Goal: Task Accomplishment & Management: Manage account settings

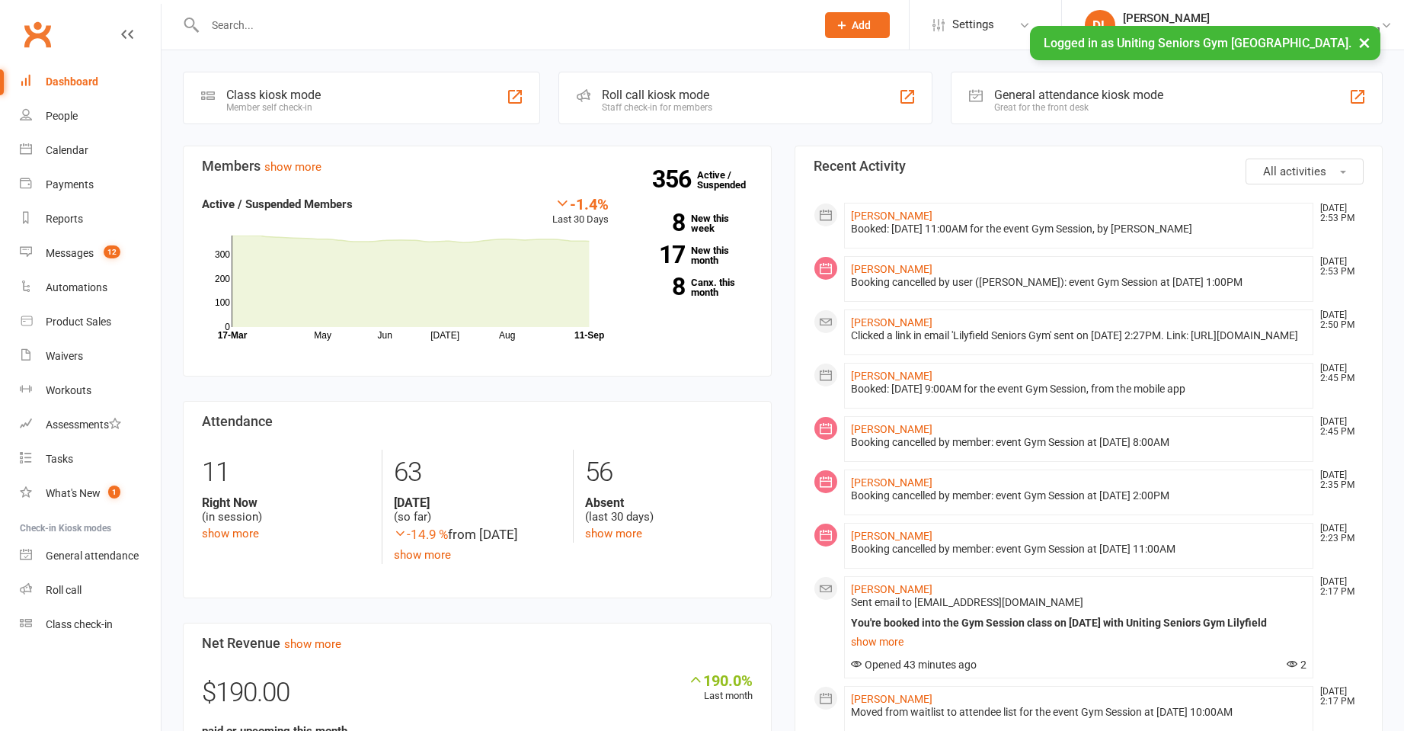
click at [437, 24] on input "text" at bounding box center [502, 24] width 605 height 21
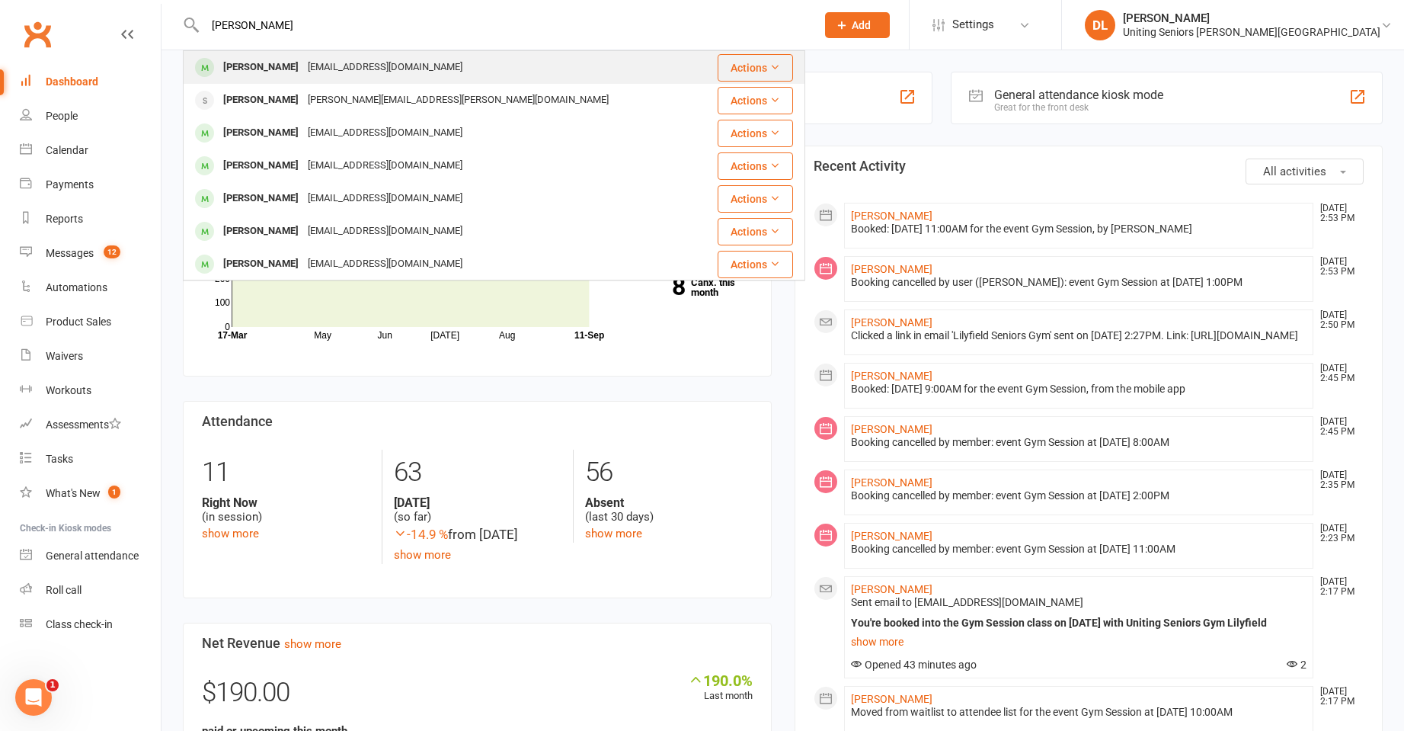
type input "[PERSON_NAME]"
click at [423, 72] on div "[PERSON_NAME] [EMAIL_ADDRESS][DOMAIN_NAME]" at bounding box center [442, 67] width 516 height 31
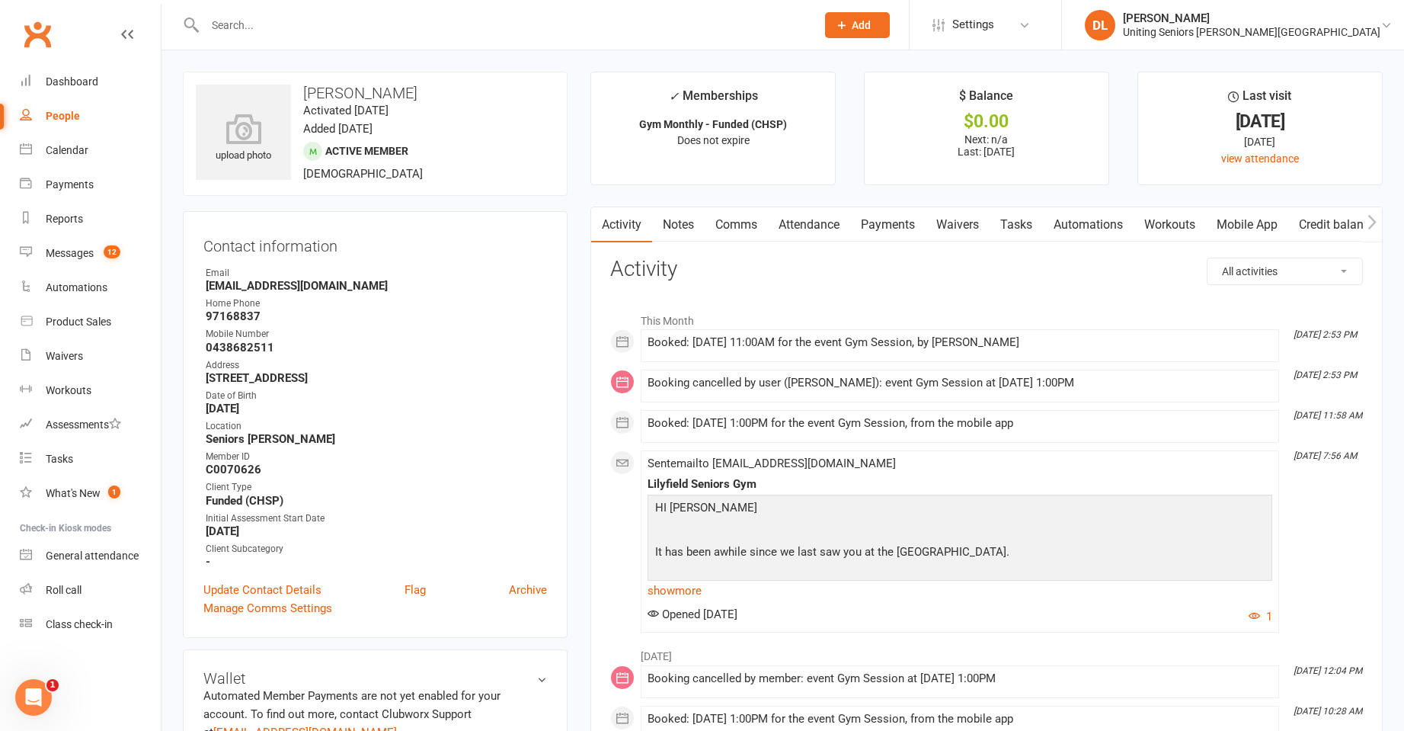
click at [811, 229] on link "Attendance" at bounding box center [809, 224] width 82 height 35
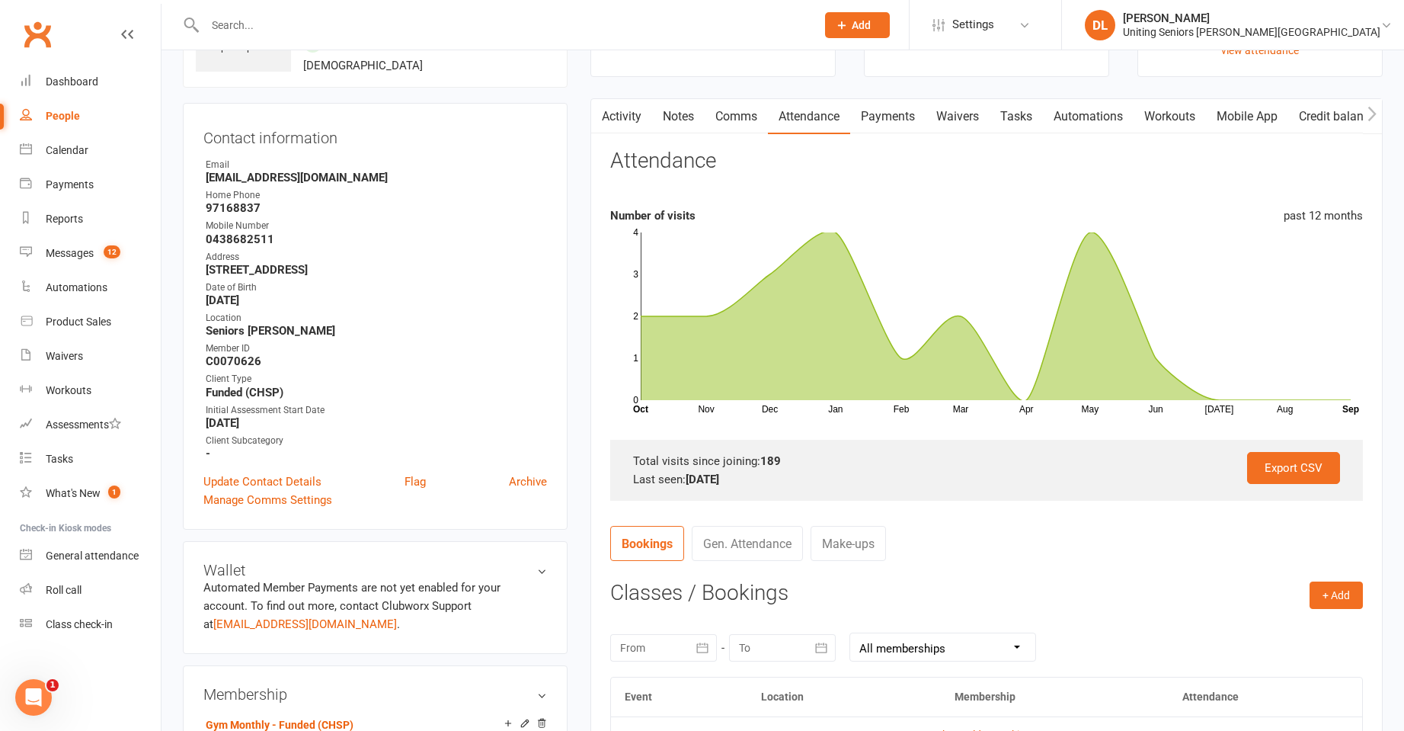
scroll to position [305, 0]
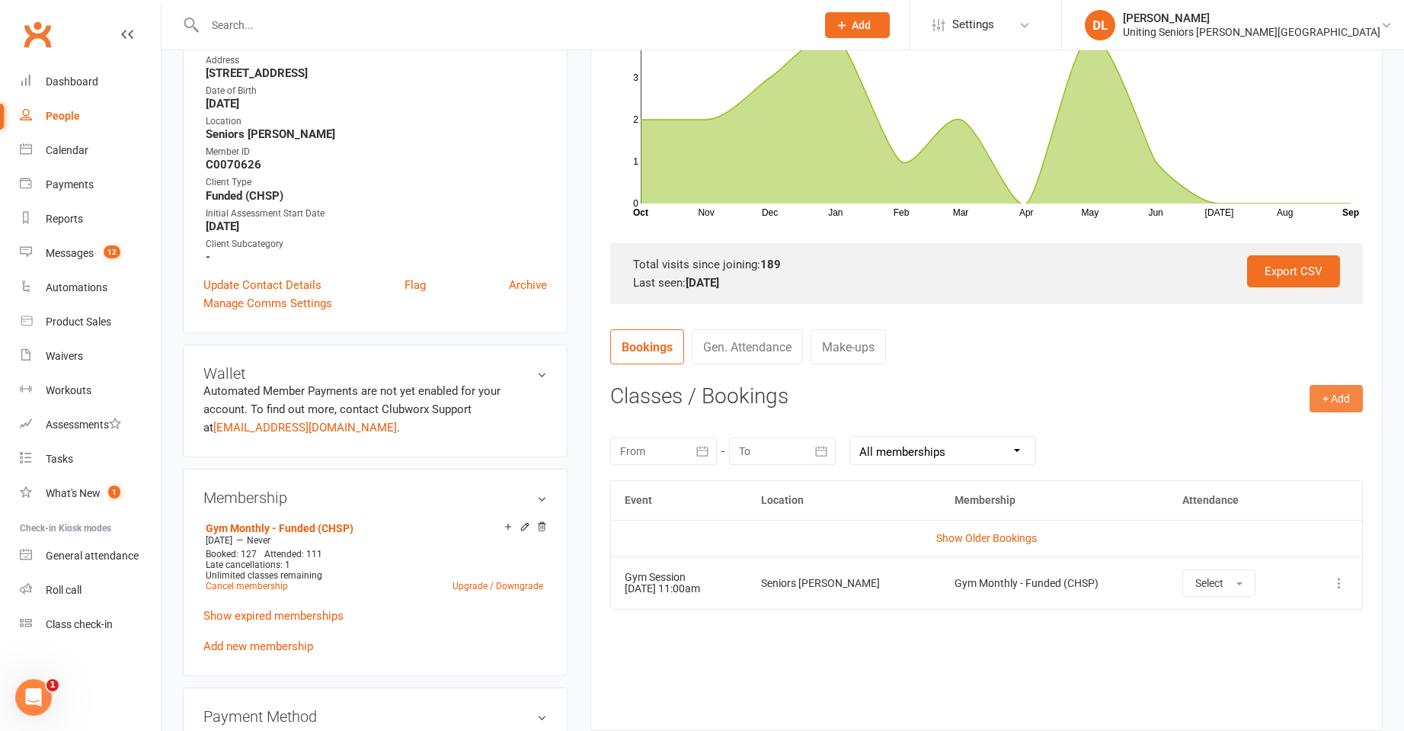
click at [1338, 400] on button "+ Add" at bounding box center [1335, 398] width 53 height 27
click at [1309, 417] on ul "Book Event Add Appointment Book a Friend" at bounding box center [1286, 463] width 152 height 101
click at [1310, 405] on button "+ Add" at bounding box center [1335, 398] width 53 height 27
click at [1282, 425] on link "Book Event" at bounding box center [1286, 432] width 151 height 30
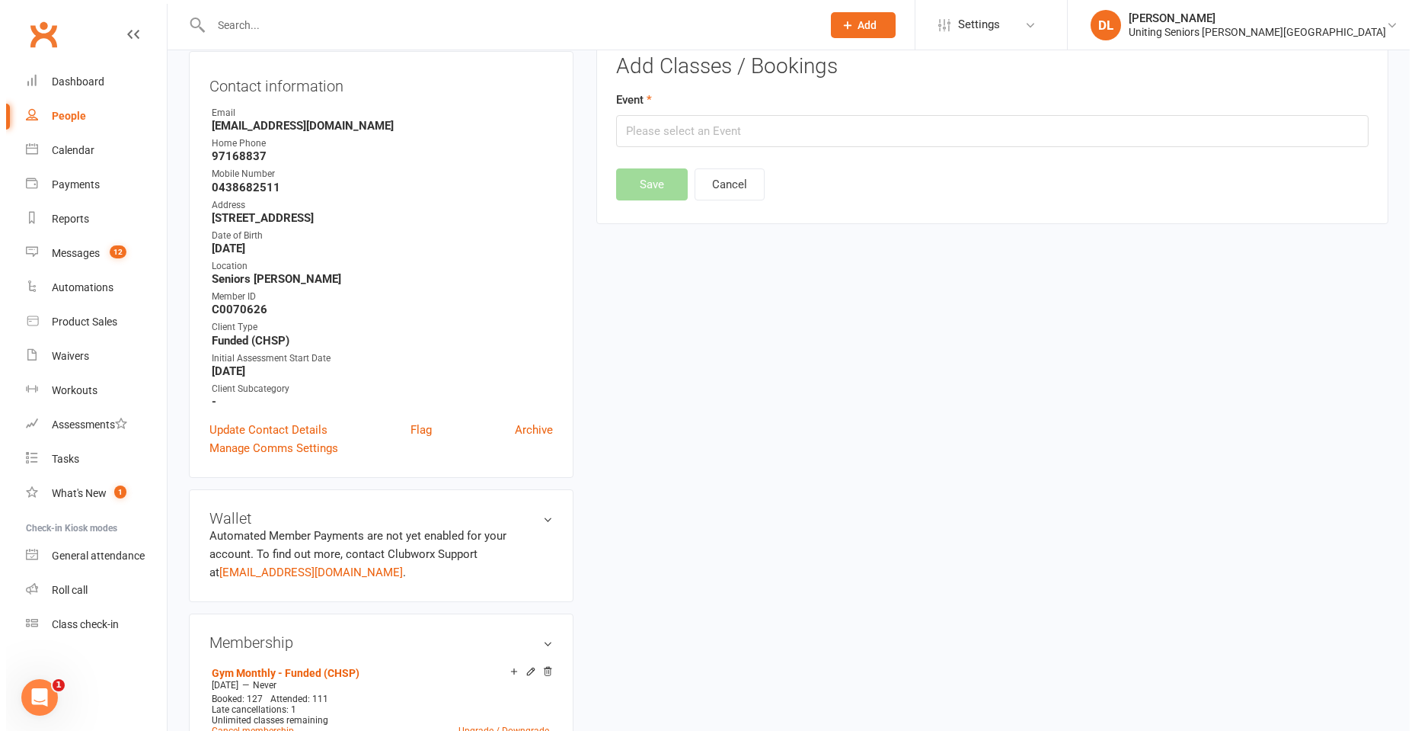
scroll to position [130, 0]
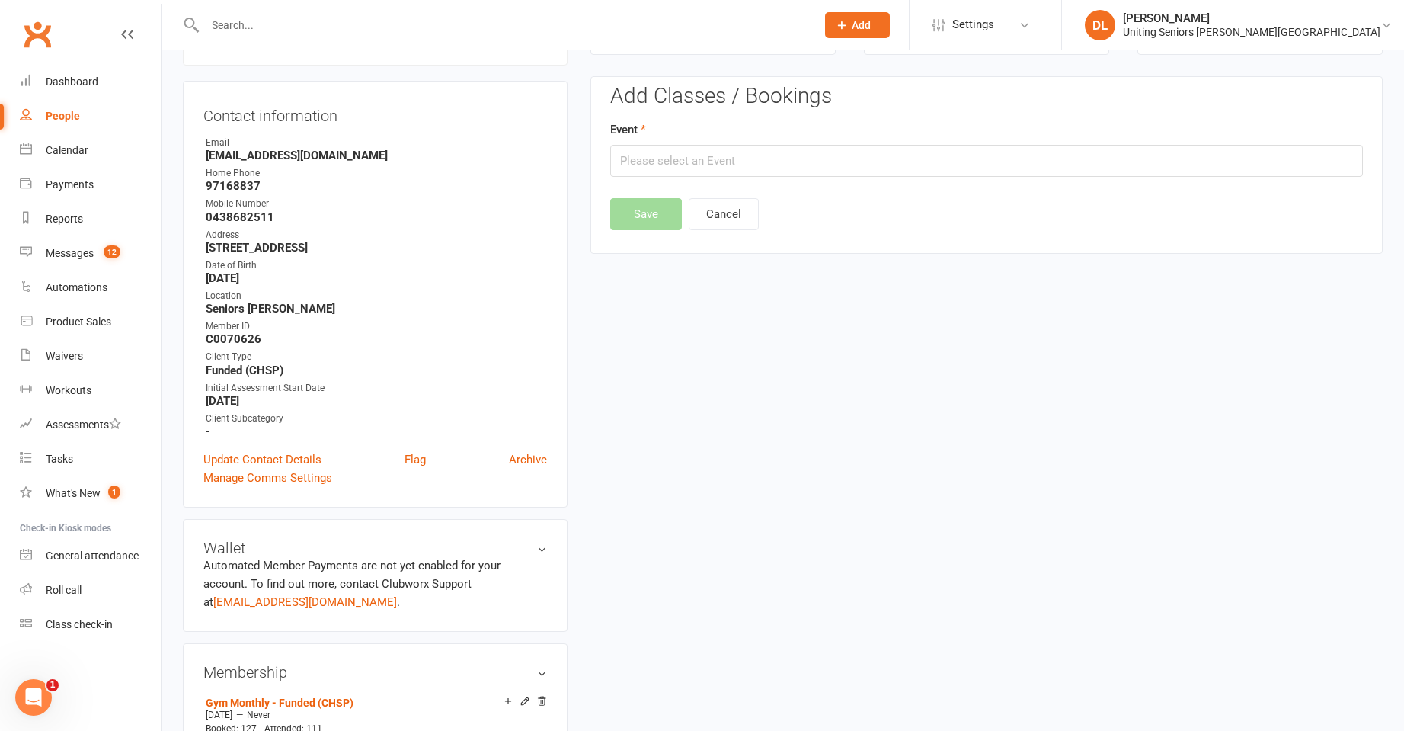
click at [708, 183] on div "Add Classes / Bookings Event Save Cancel" at bounding box center [986, 157] width 753 height 145
click at [707, 174] on input "text" at bounding box center [986, 161] width 753 height 32
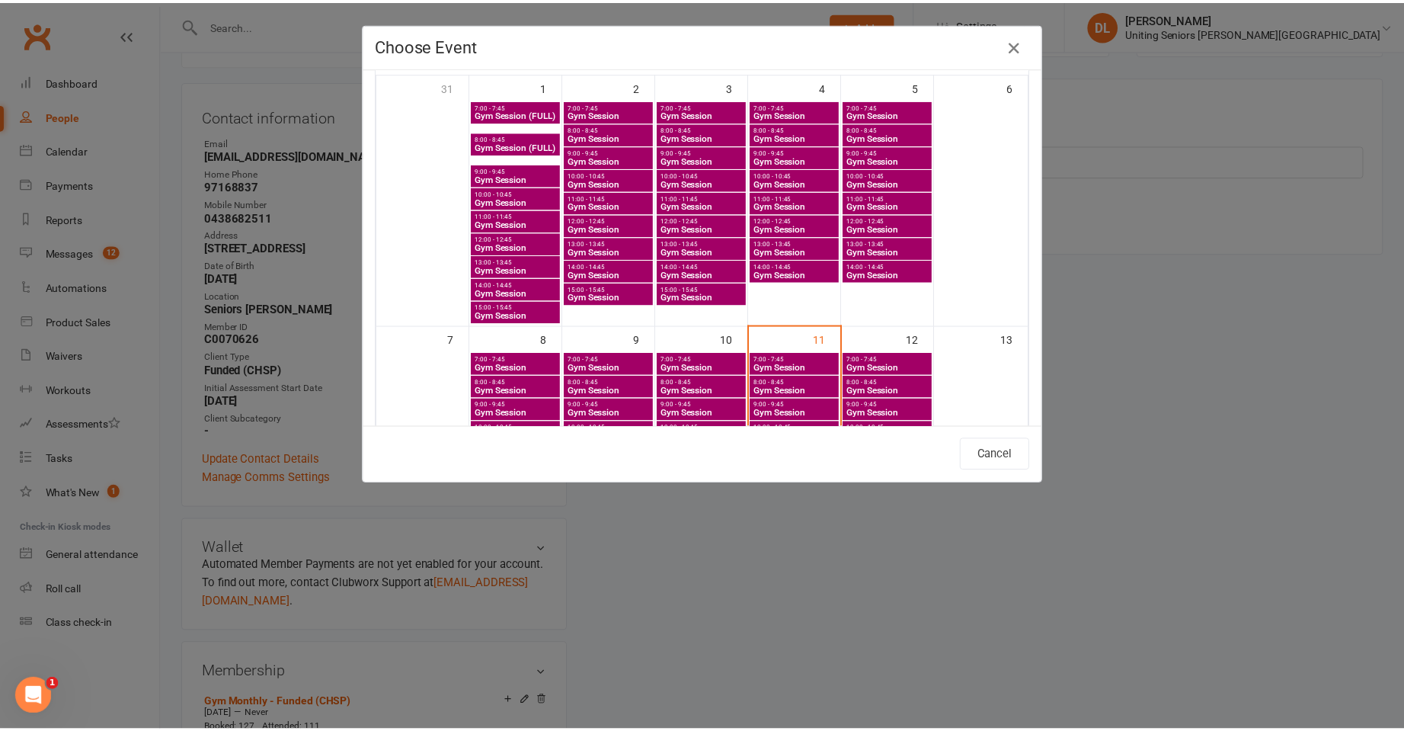
scroll to position [381, 0]
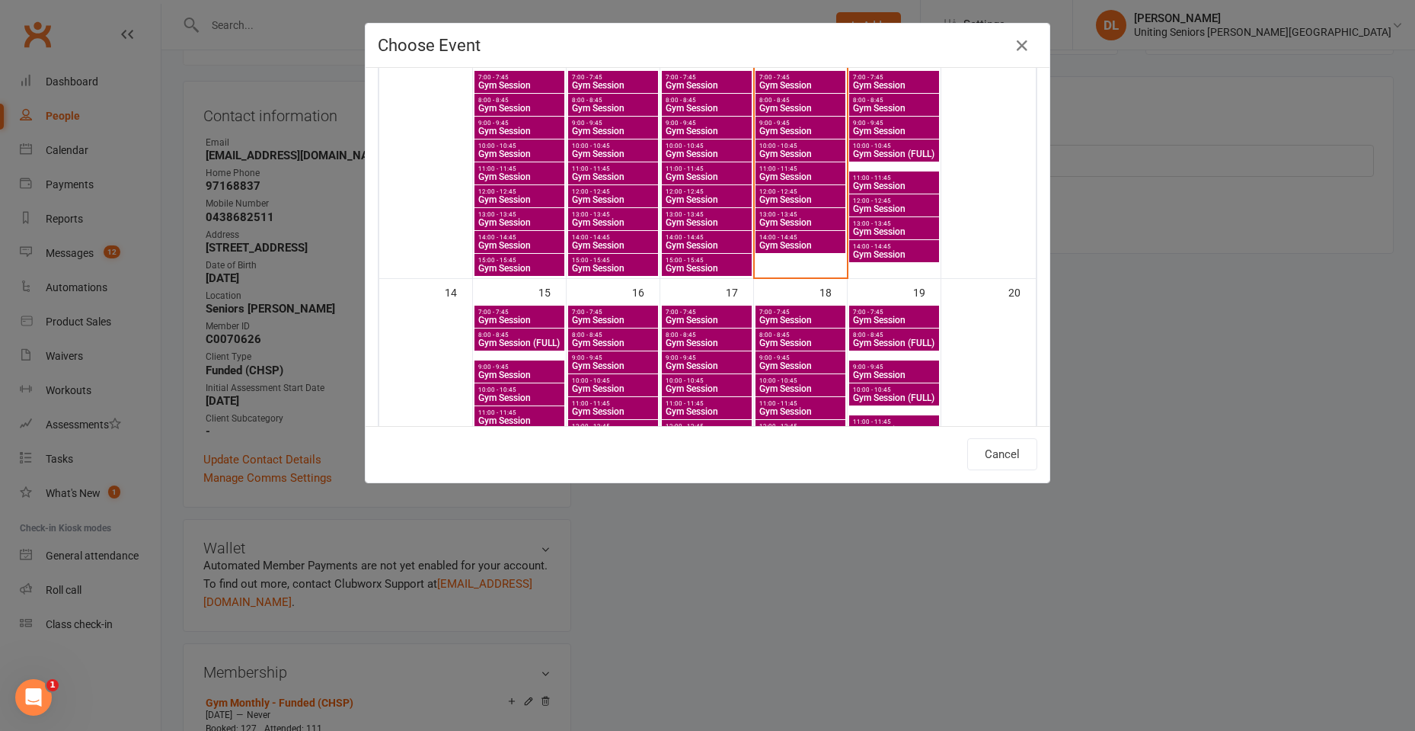
click at [781, 234] on span "14:00 - 14:45" at bounding box center [801, 237] width 84 height 7
type input "Gym Session - [DATE] 2:00:00 PM"
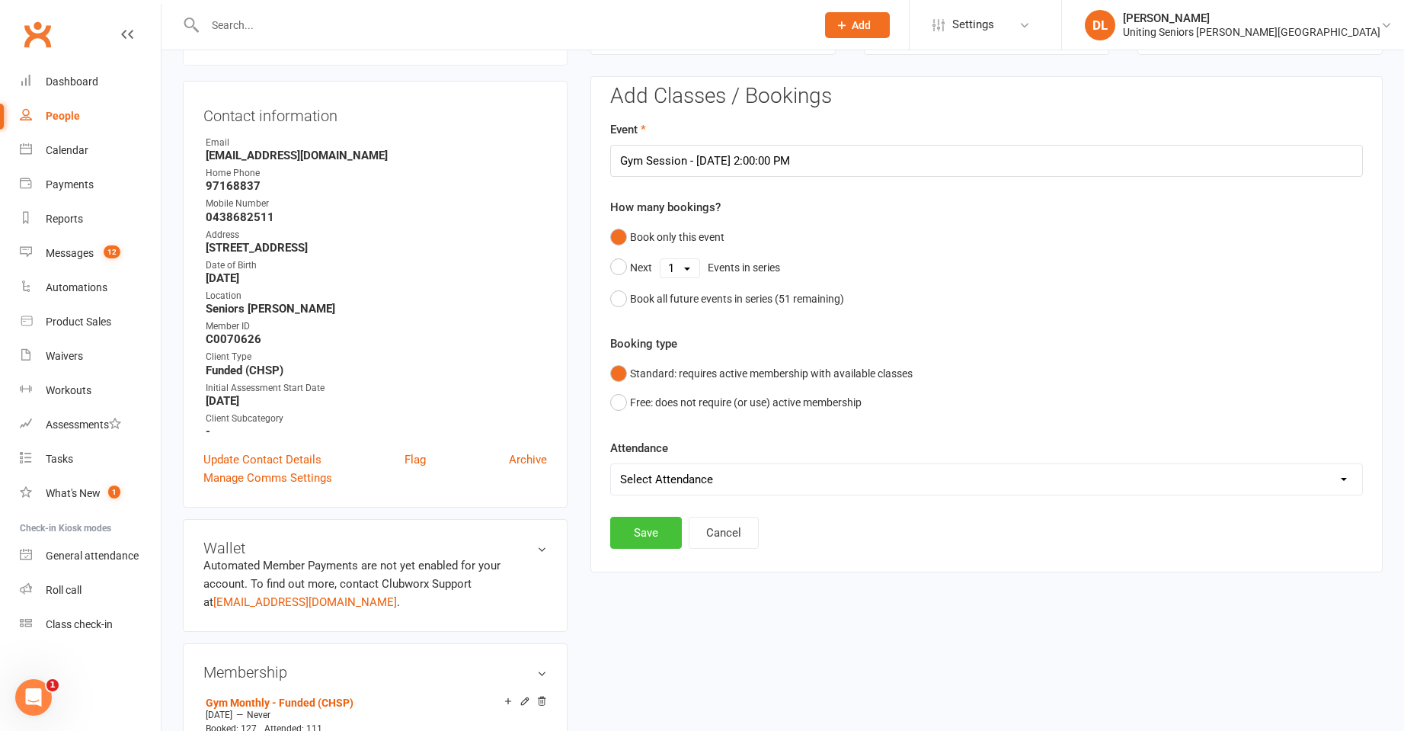
click at [654, 520] on button "Save" at bounding box center [646, 532] width 72 height 32
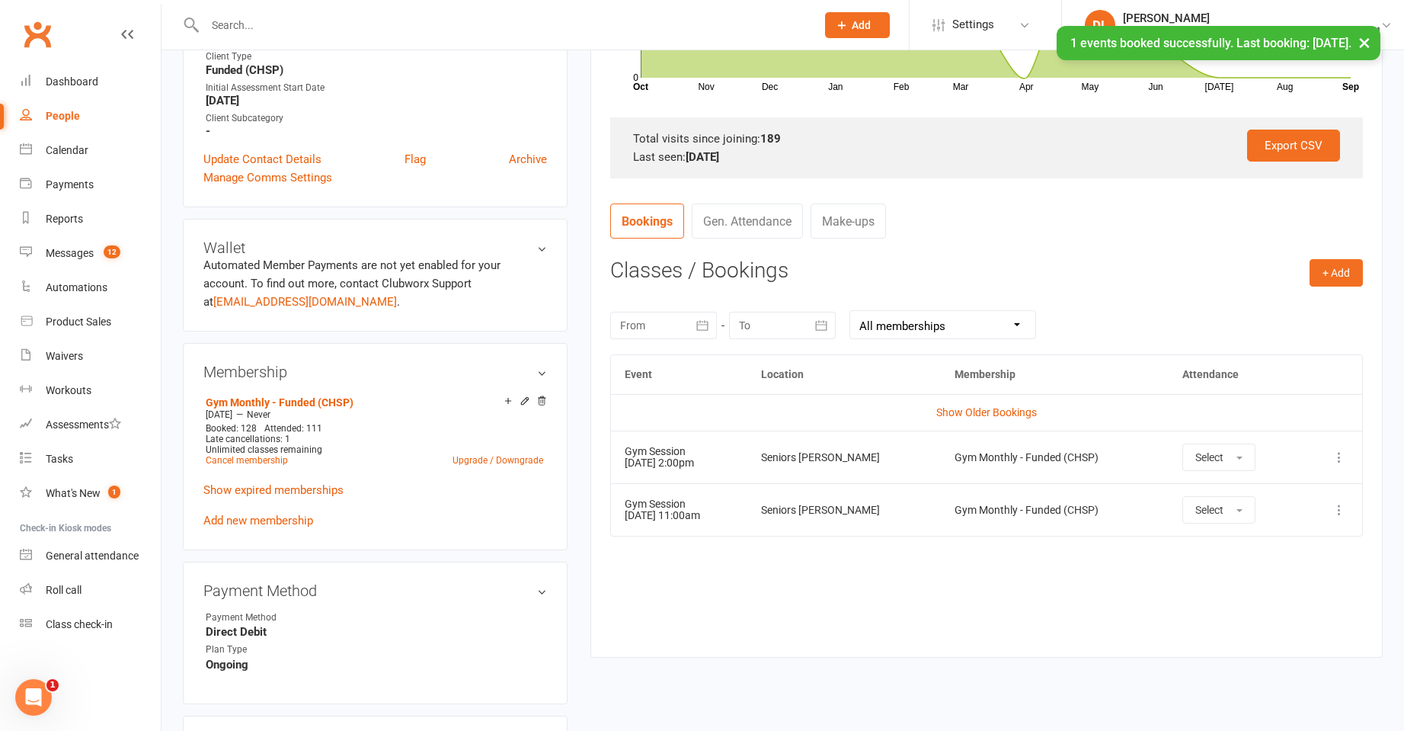
scroll to position [435, 0]
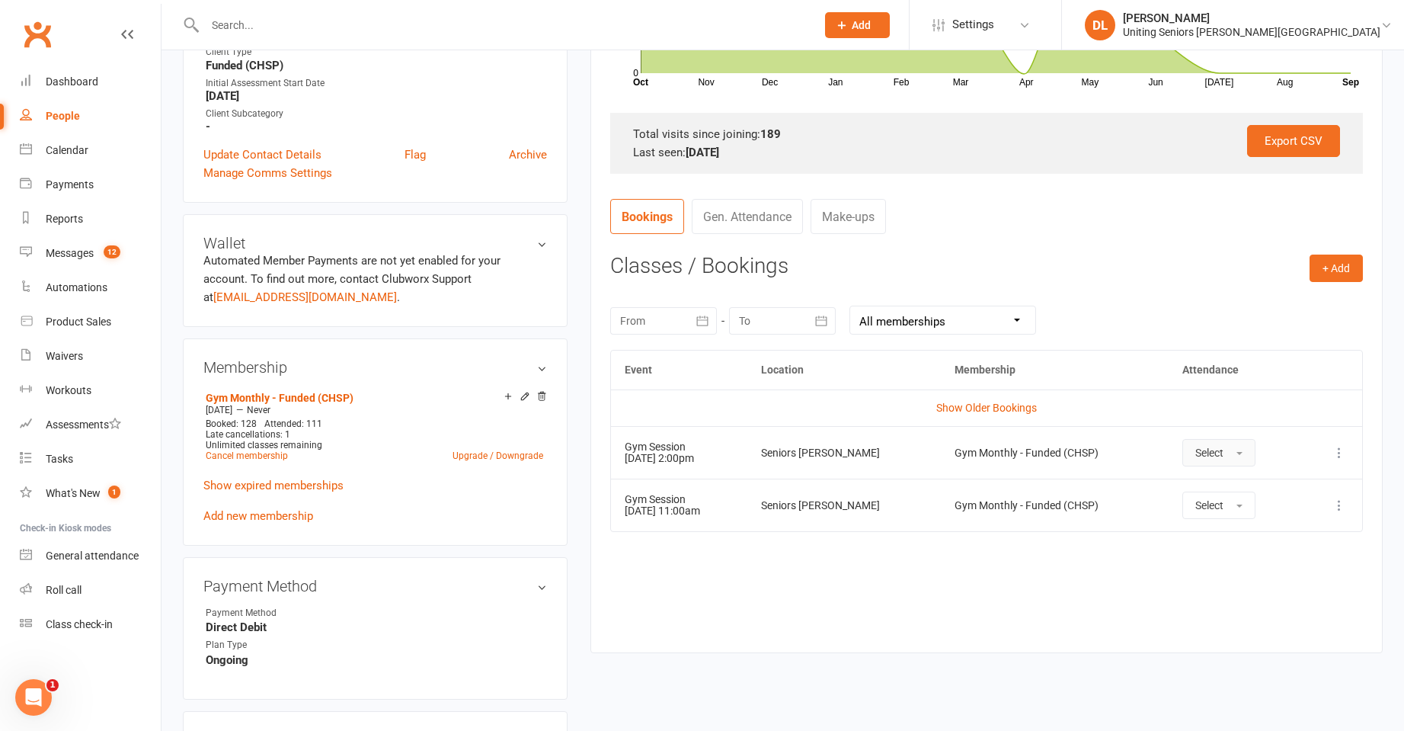
click at [1217, 449] on span "Select" at bounding box center [1209, 452] width 28 height 12
click at [1226, 490] on span "Attended" at bounding box center [1218, 487] width 46 height 14
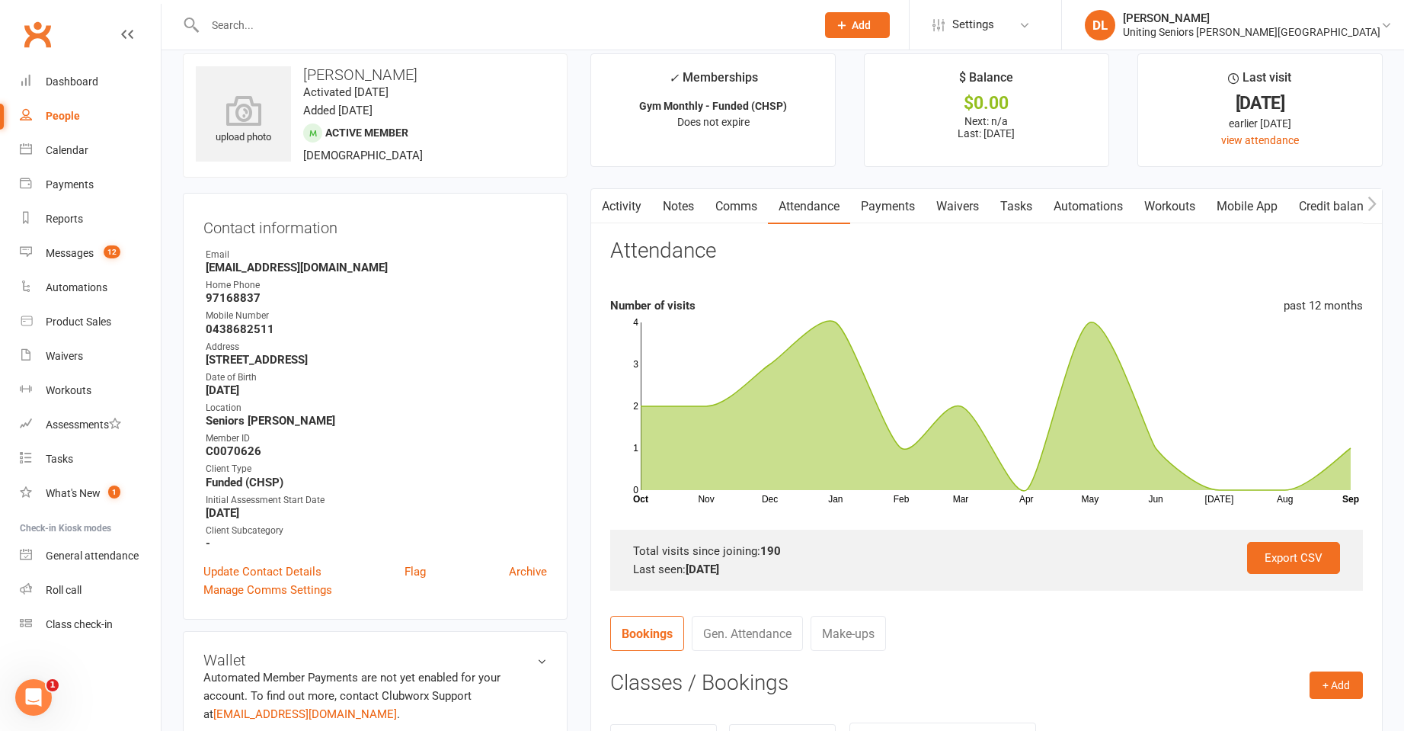
scroll to position [0, 0]
